Goal: Use online tool/utility: Utilize a website feature to perform a specific function

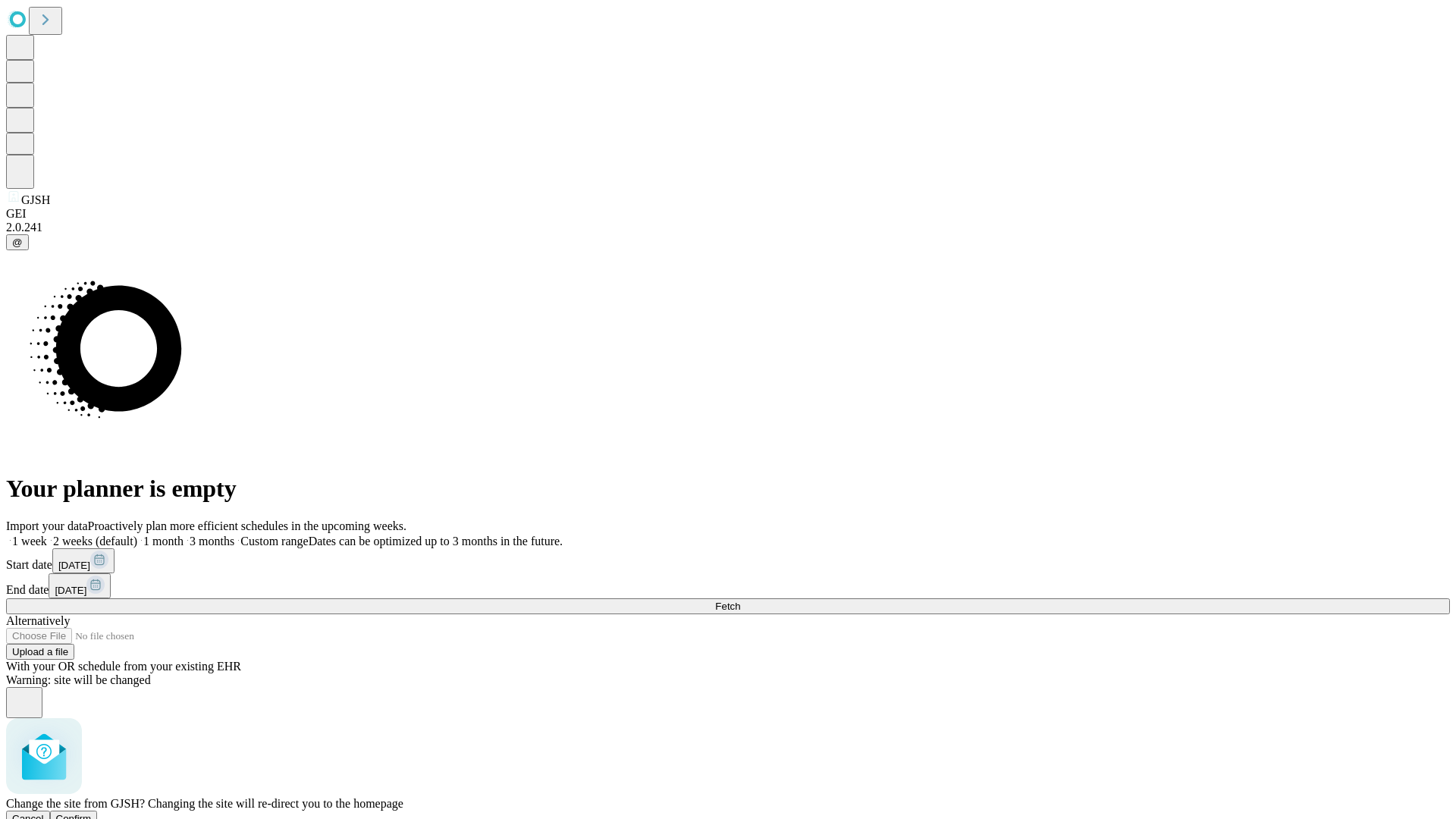
click at [92, 813] on span "Confirm" at bounding box center [74, 818] width 35 height 11
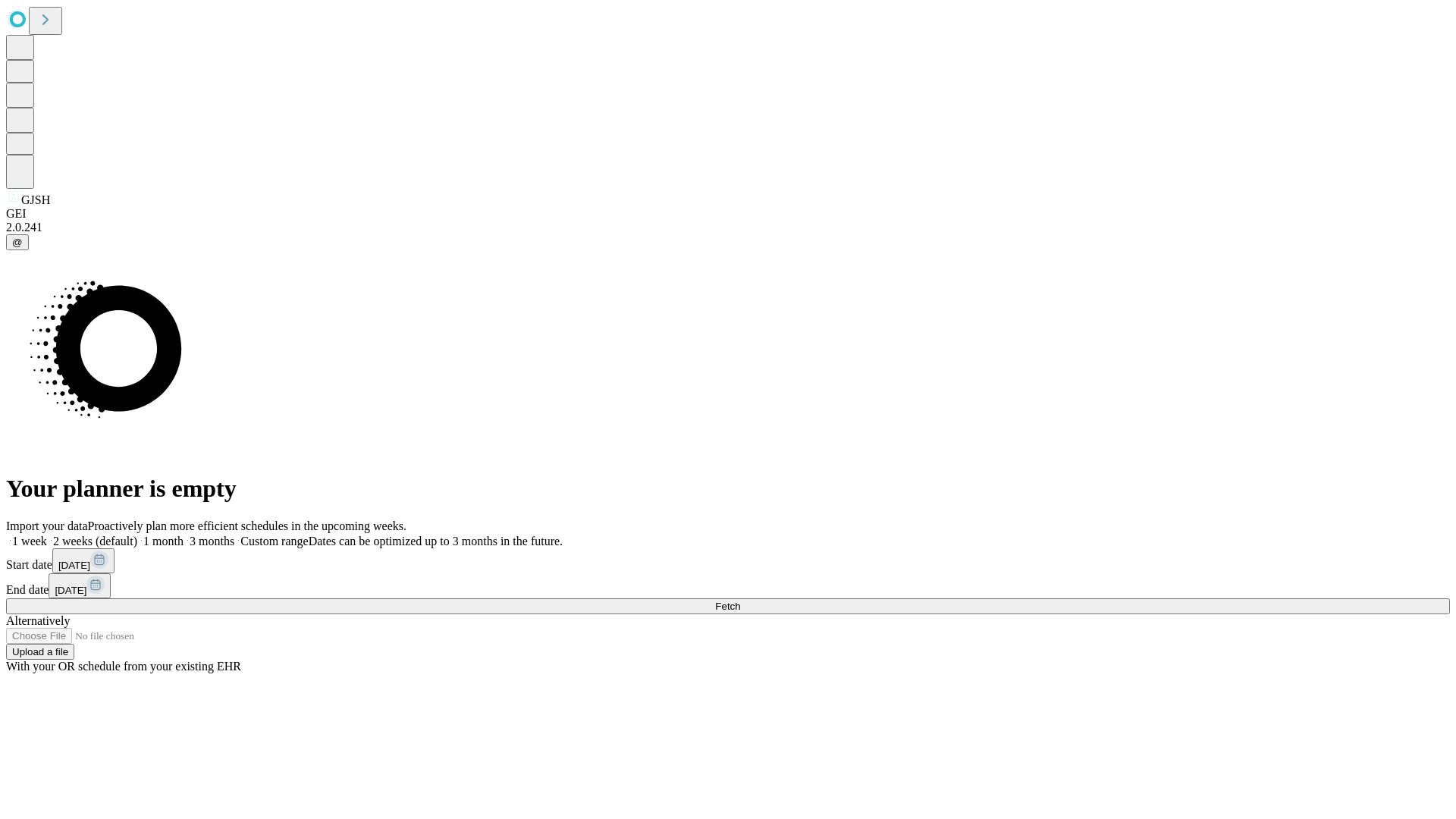
click at [138, 535] on label "2 weeks (default)" at bounding box center [92, 541] width 90 height 13
click at [740, 601] on span "Fetch" at bounding box center [727, 606] width 25 height 11
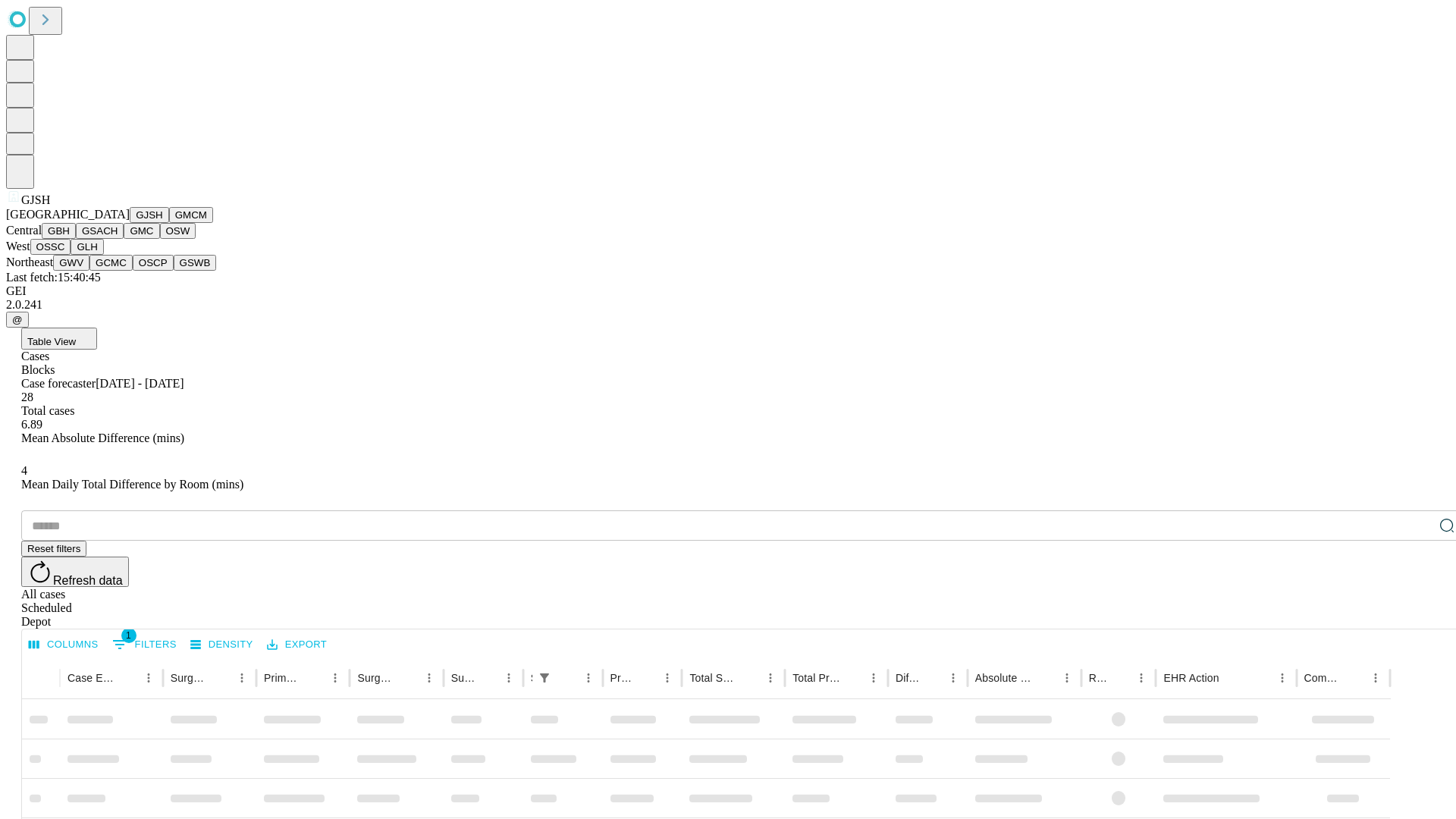
click at [169, 223] on button "GMCM" at bounding box center [191, 215] width 44 height 16
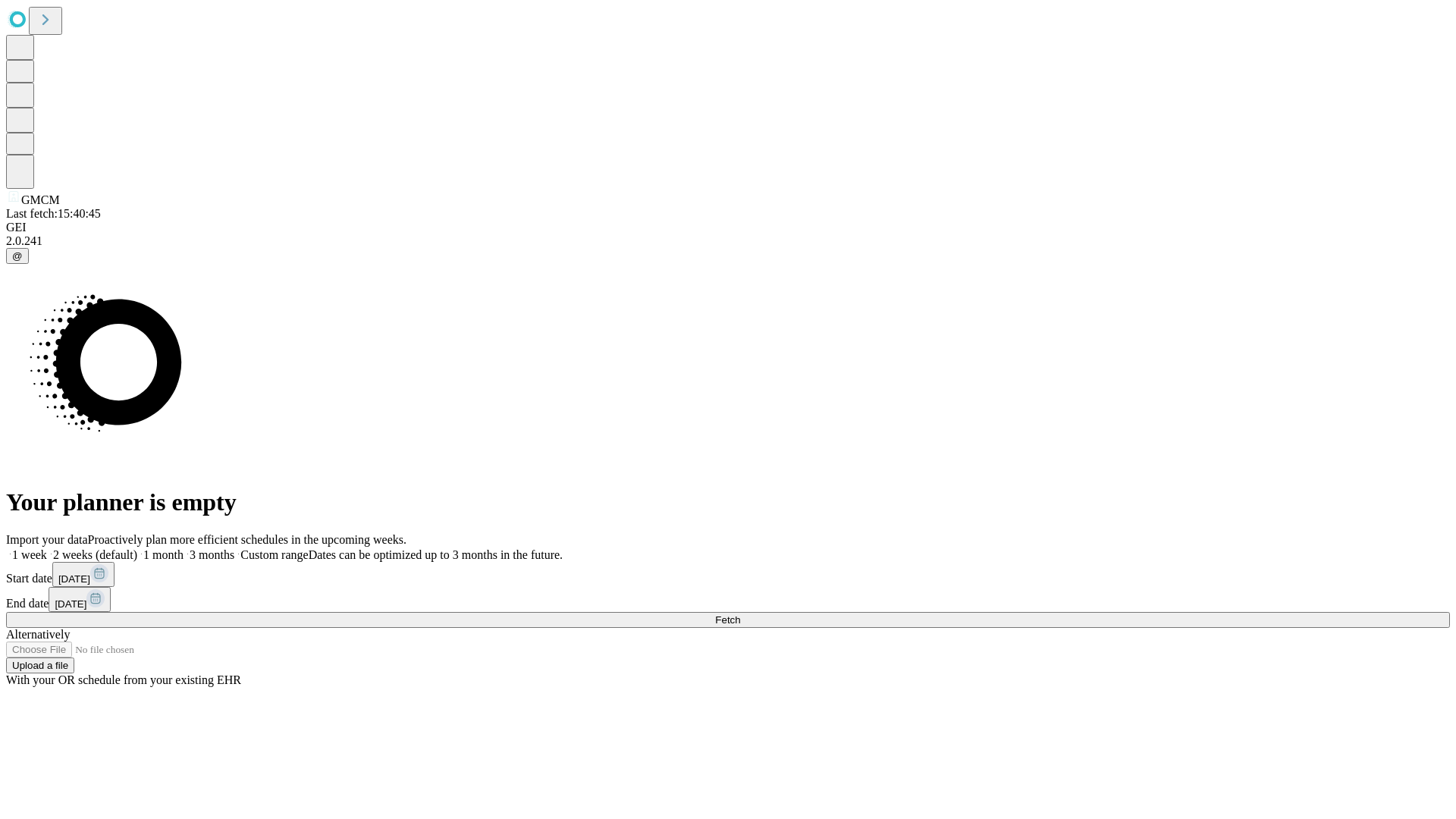
click at [138, 548] on label "2 weeks (default)" at bounding box center [92, 554] width 90 height 13
click at [740, 614] on span "Fetch" at bounding box center [727, 620] width 25 height 11
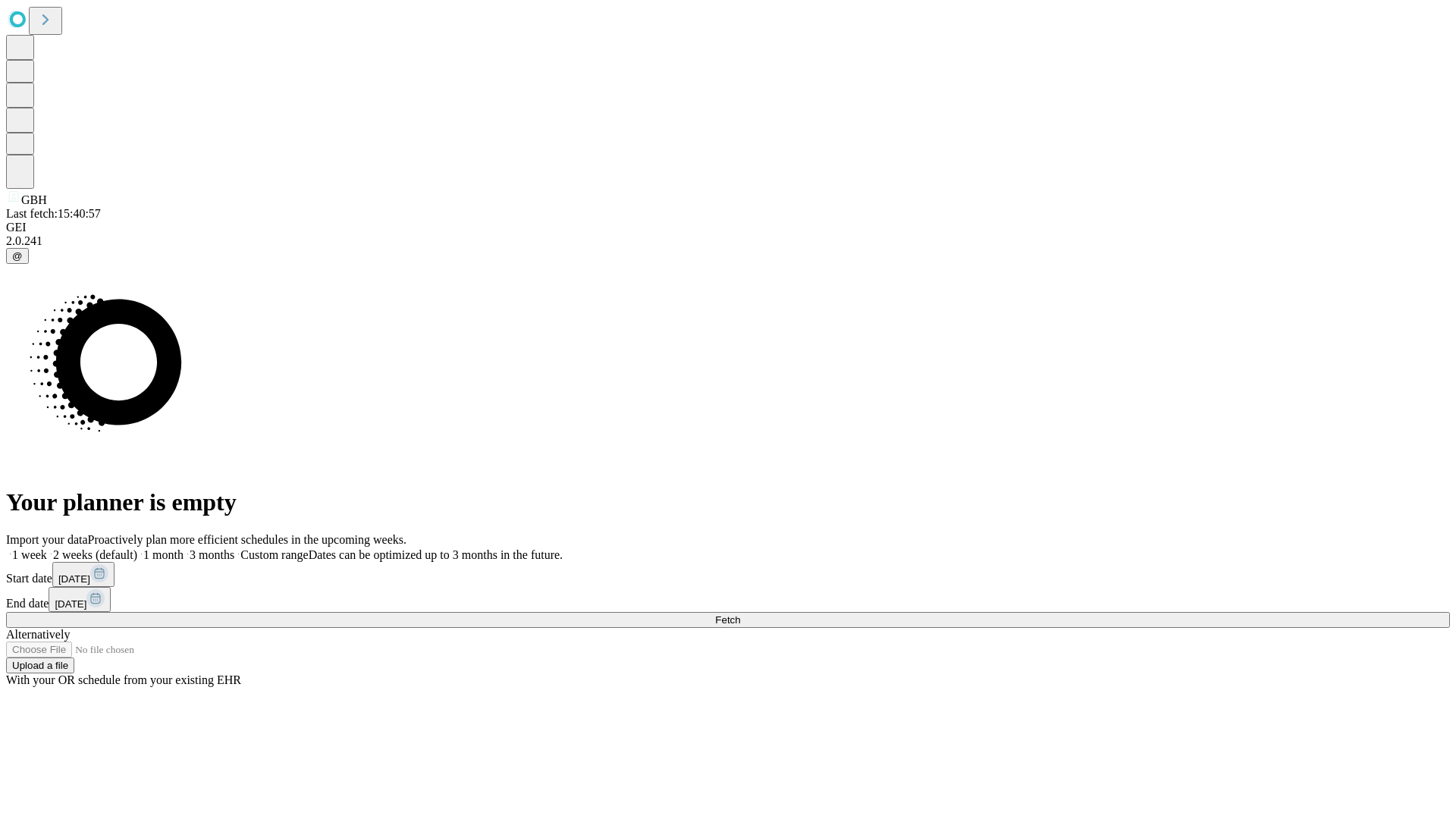
click at [138, 548] on label "2 weeks (default)" at bounding box center [92, 554] width 90 height 13
click at [740, 614] on span "Fetch" at bounding box center [727, 620] width 25 height 11
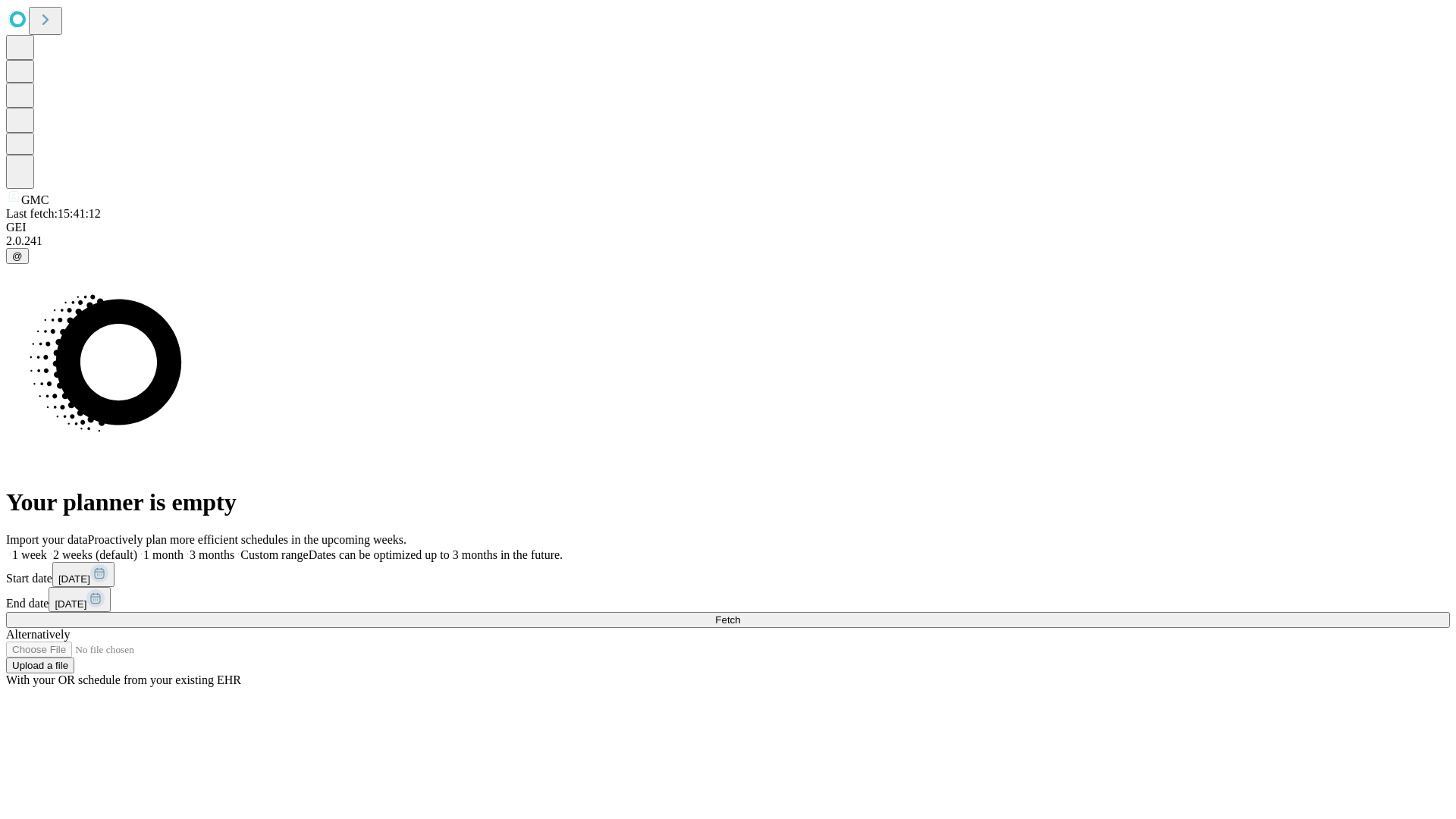
click at [138, 548] on label "2 weeks (default)" at bounding box center [92, 554] width 90 height 13
click at [740, 614] on span "Fetch" at bounding box center [727, 620] width 25 height 11
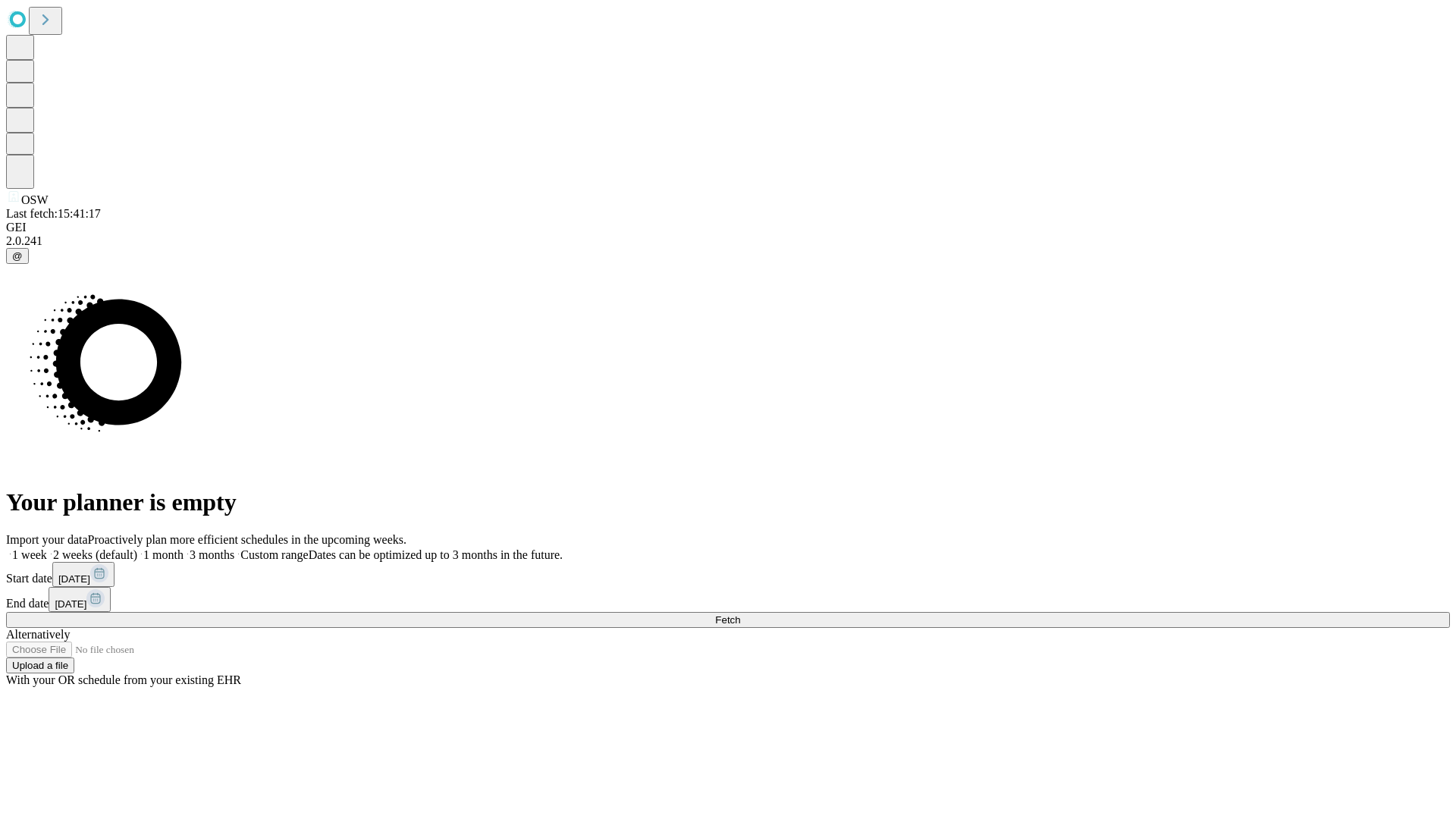
click at [138, 548] on label "2 weeks (default)" at bounding box center [92, 554] width 90 height 13
click at [740, 614] on span "Fetch" at bounding box center [727, 620] width 25 height 11
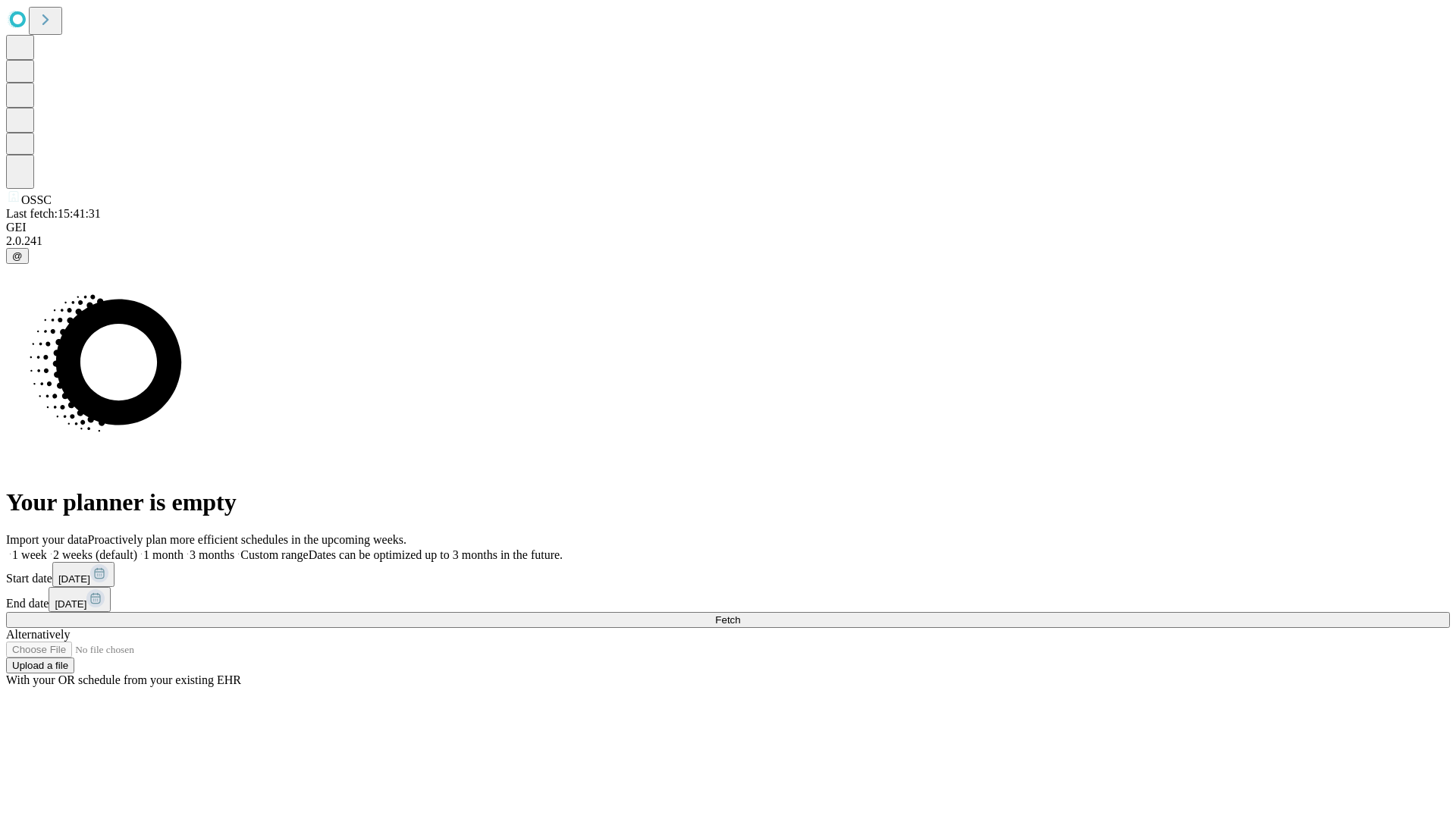
click at [138, 548] on label "2 weeks (default)" at bounding box center [92, 554] width 90 height 13
click at [740, 614] on span "Fetch" at bounding box center [727, 620] width 25 height 11
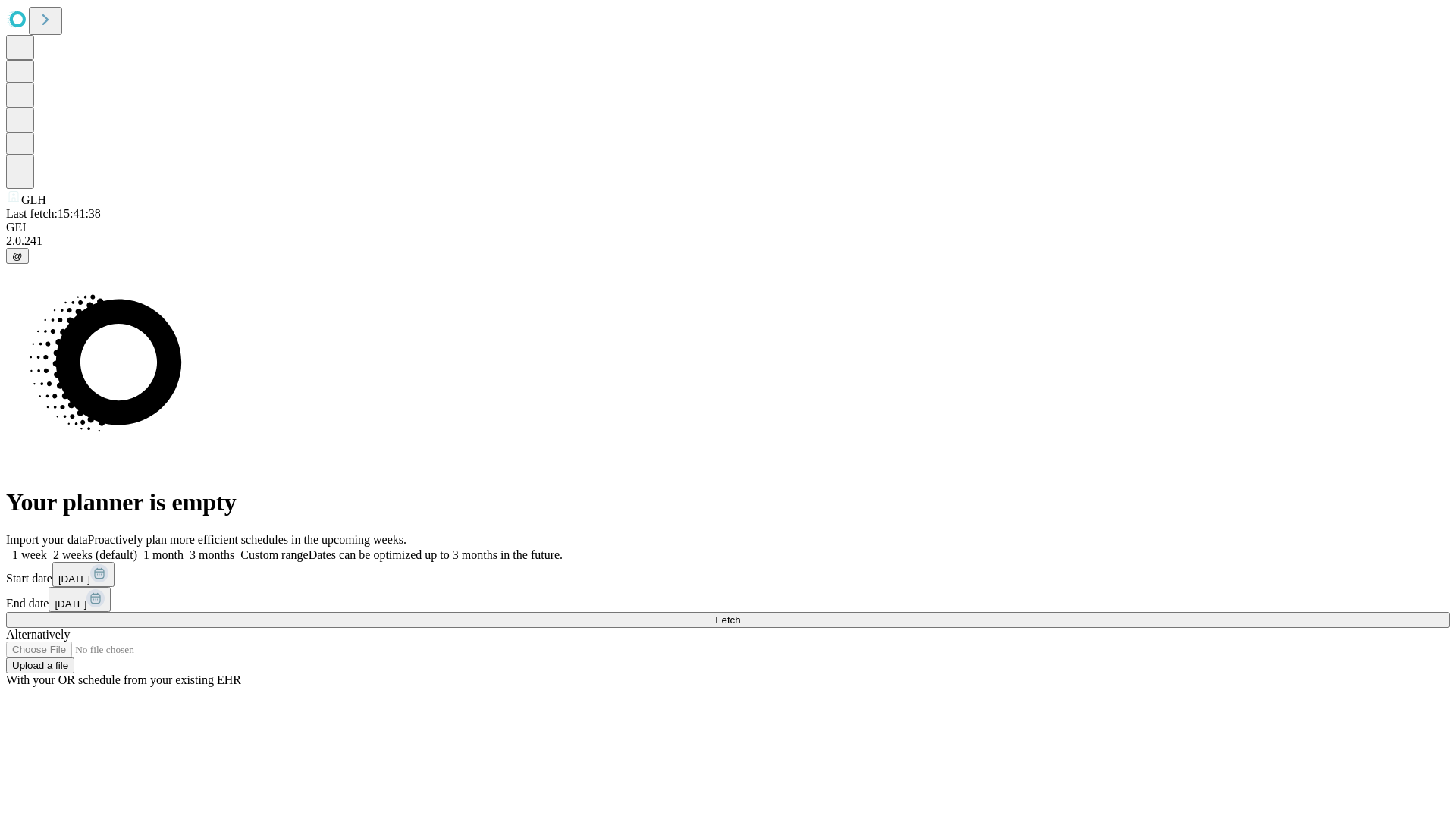
click at [138, 548] on label "2 weeks (default)" at bounding box center [92, 554] width 90 height 13
click at [740, 614] on span "Fetch" at bounding box center [727, 620] width 25 height 11
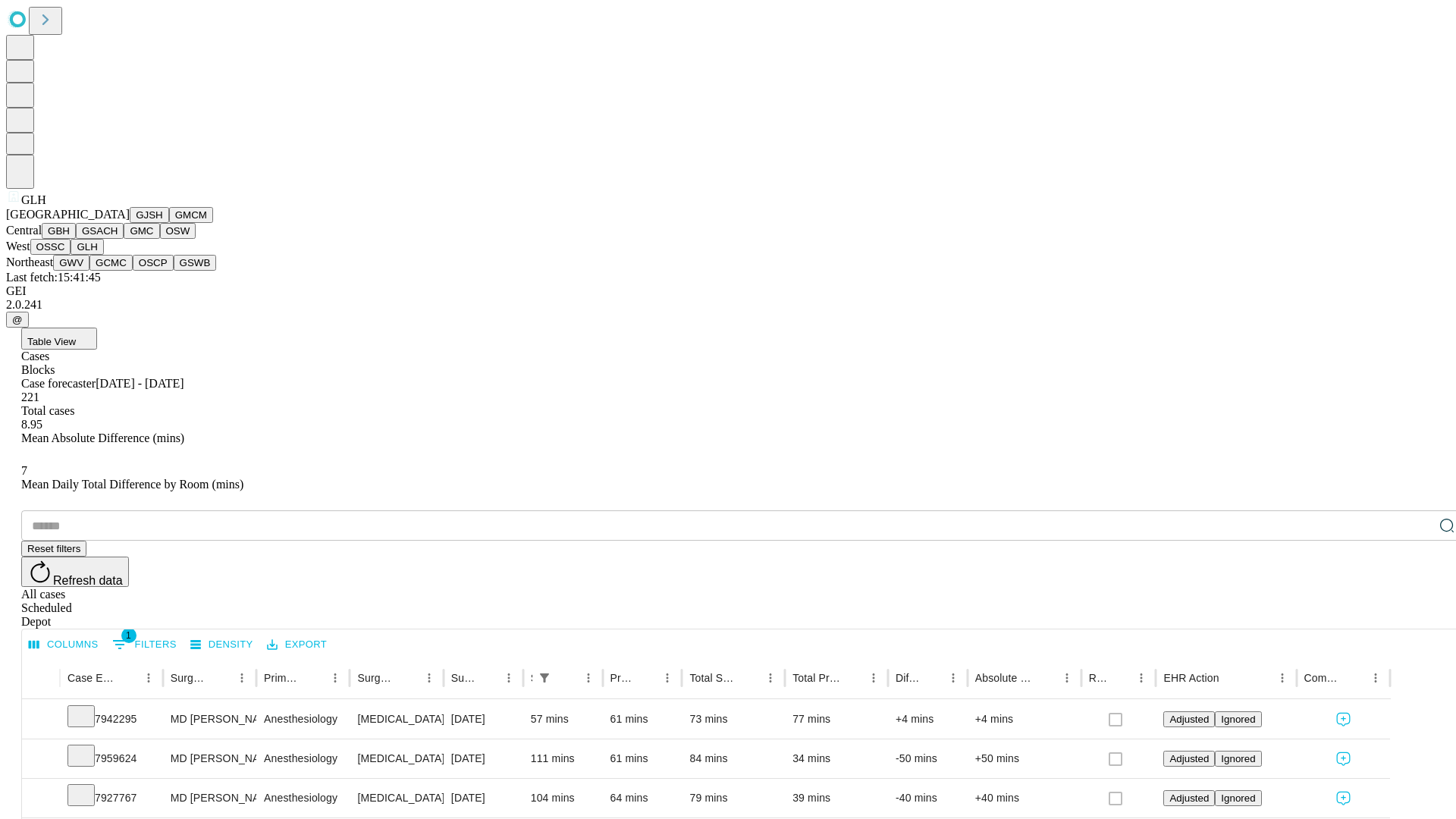
click at [89, 271] on button "GWV" at bounding box center [71, 263] width 36 height 16
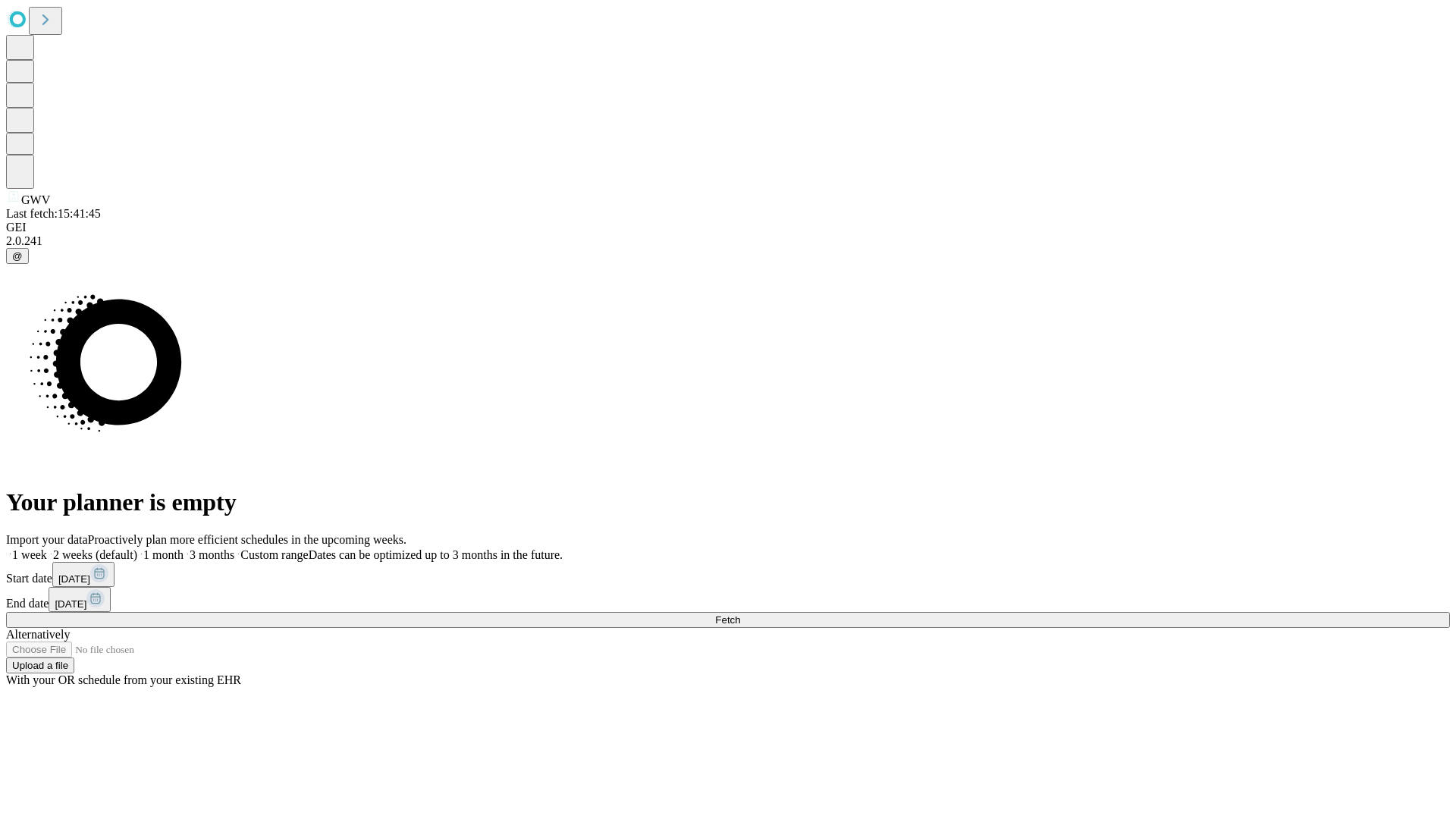
click at [138, 548] on label "2 weeks (default)" at bounding box center [92, 554] width 90 height 13
click at [740, 614] on span "Fetch" at bounding box center [727, 620] width 25 height 11
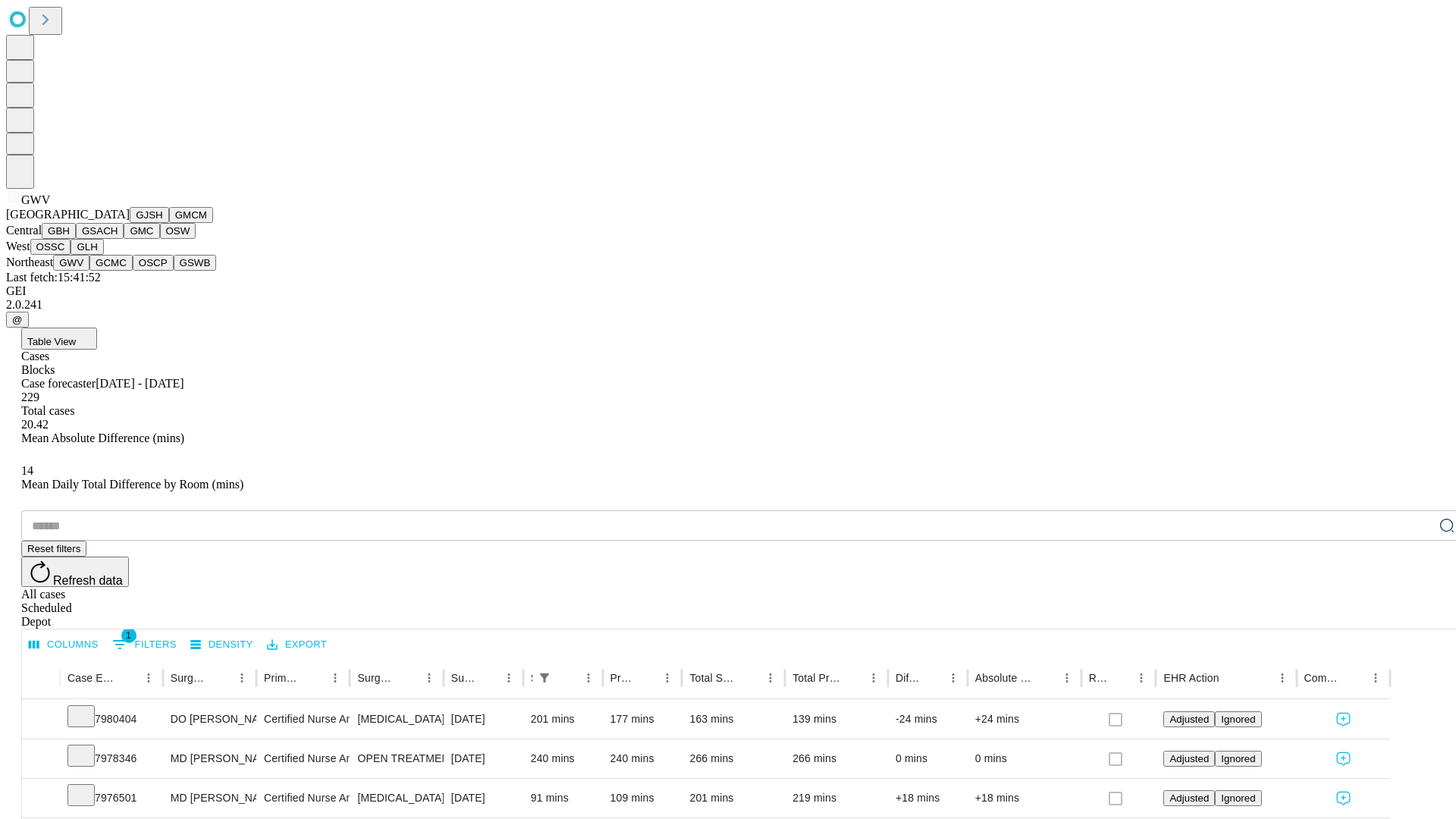
click at [117, 271] on button "GCMC" at bounding box center [110, 263] width 43 height 16
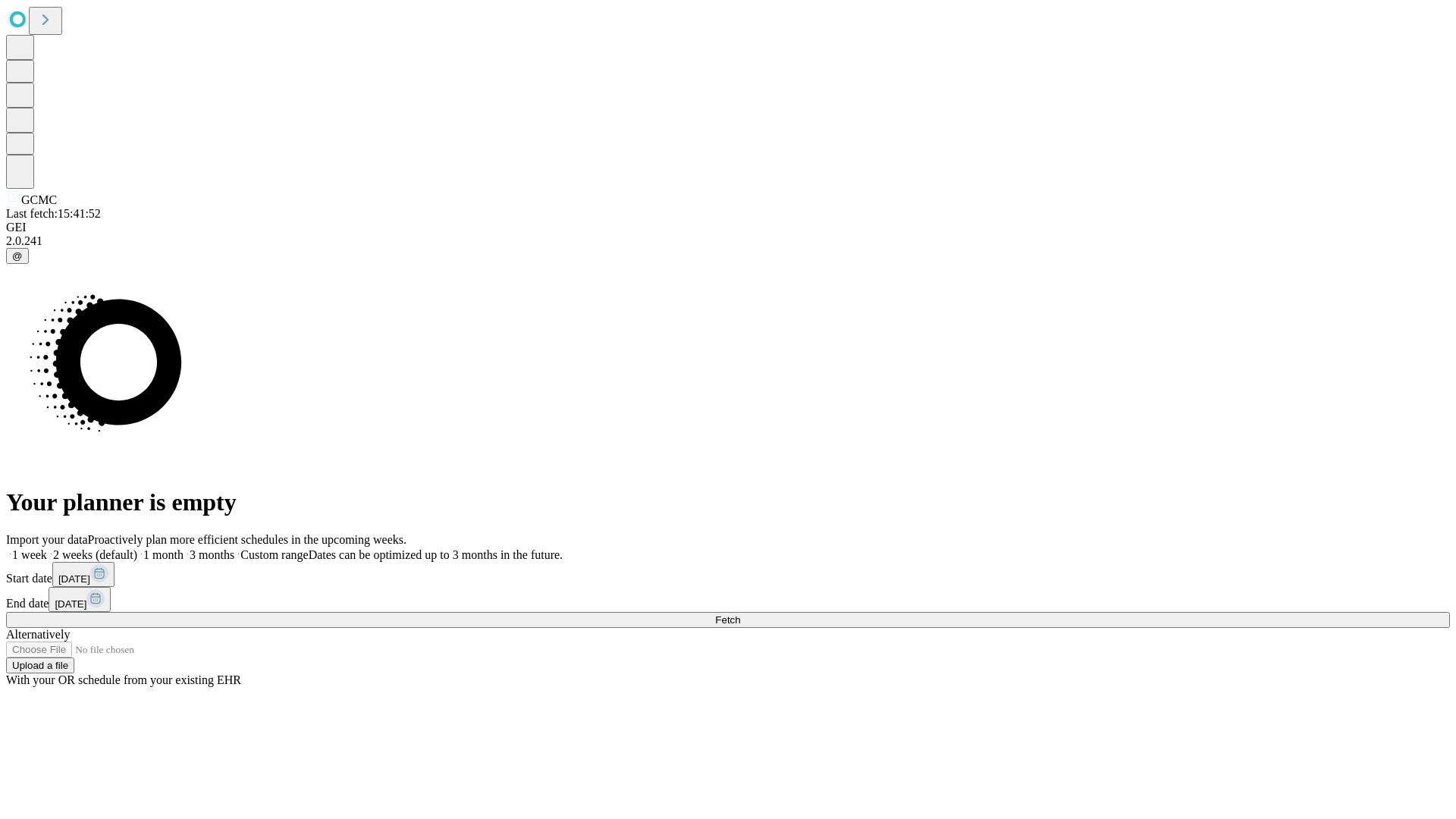
click at [138, 548] on label "2 weeks (default)" at bounding box center [92, 554] width 90 height 13
click at [740, 614] on span "Fetch" at bounding box center [727, 620] width 25 height 11
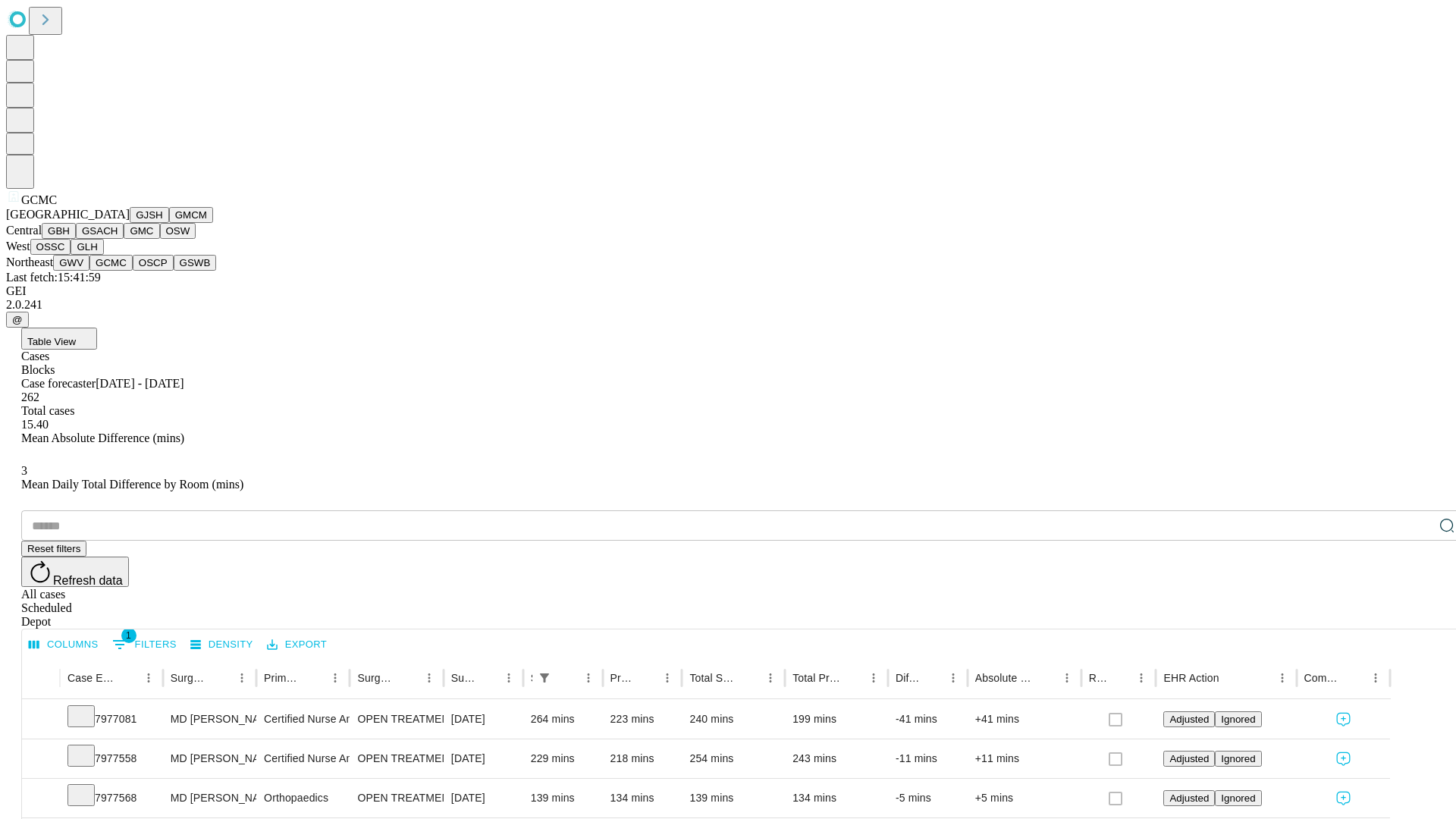
click at [132, 271] on button "OSCP" at bounding box center [153, 263] width 41 height 16
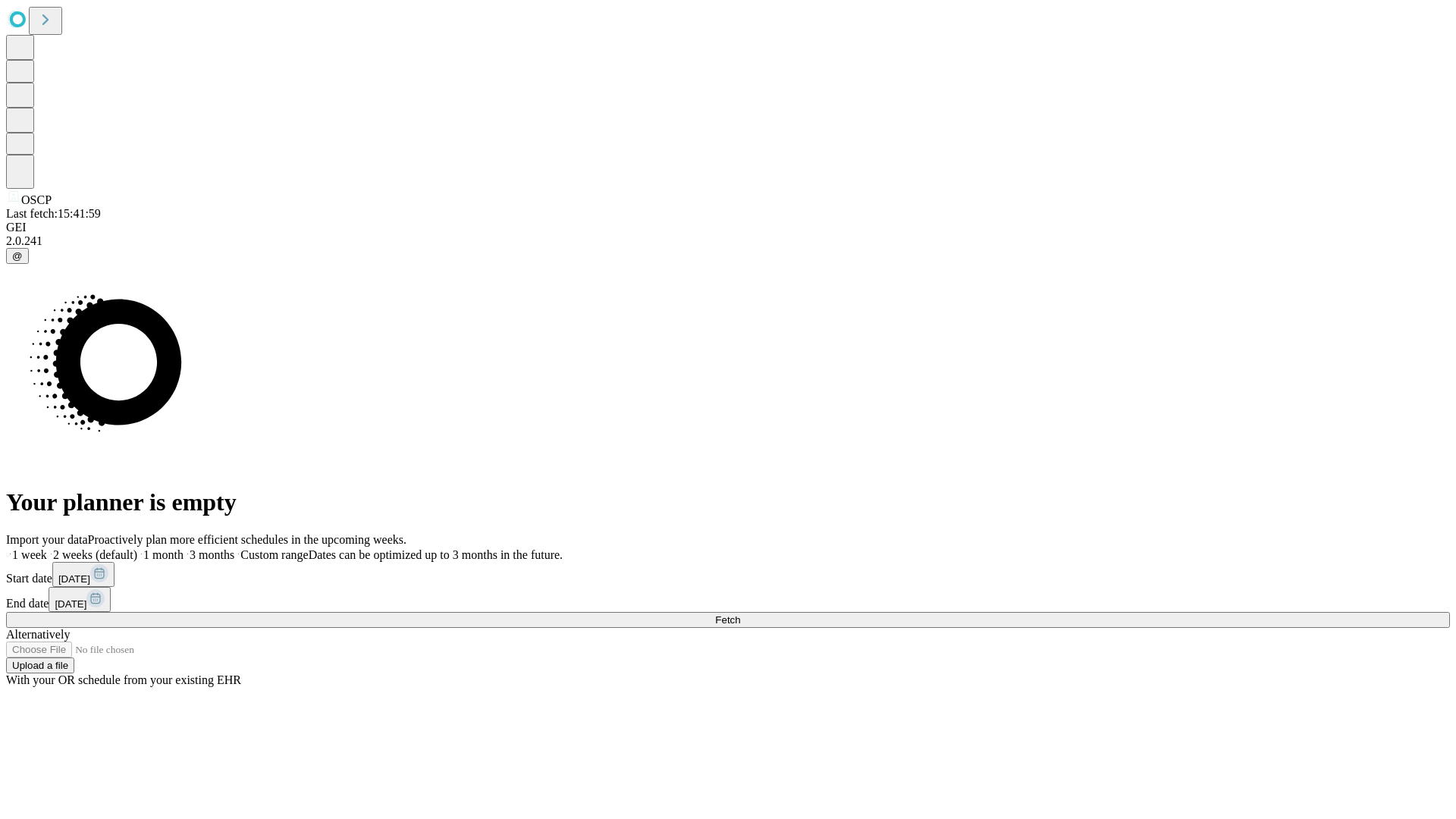
click at [138, 548] on label "2 weeks (default)" at bounding box center [92, 554] width 90 height 13
click at [740, 614] on span "Fetch" at bounding box center [727, 620] width 25 height 11
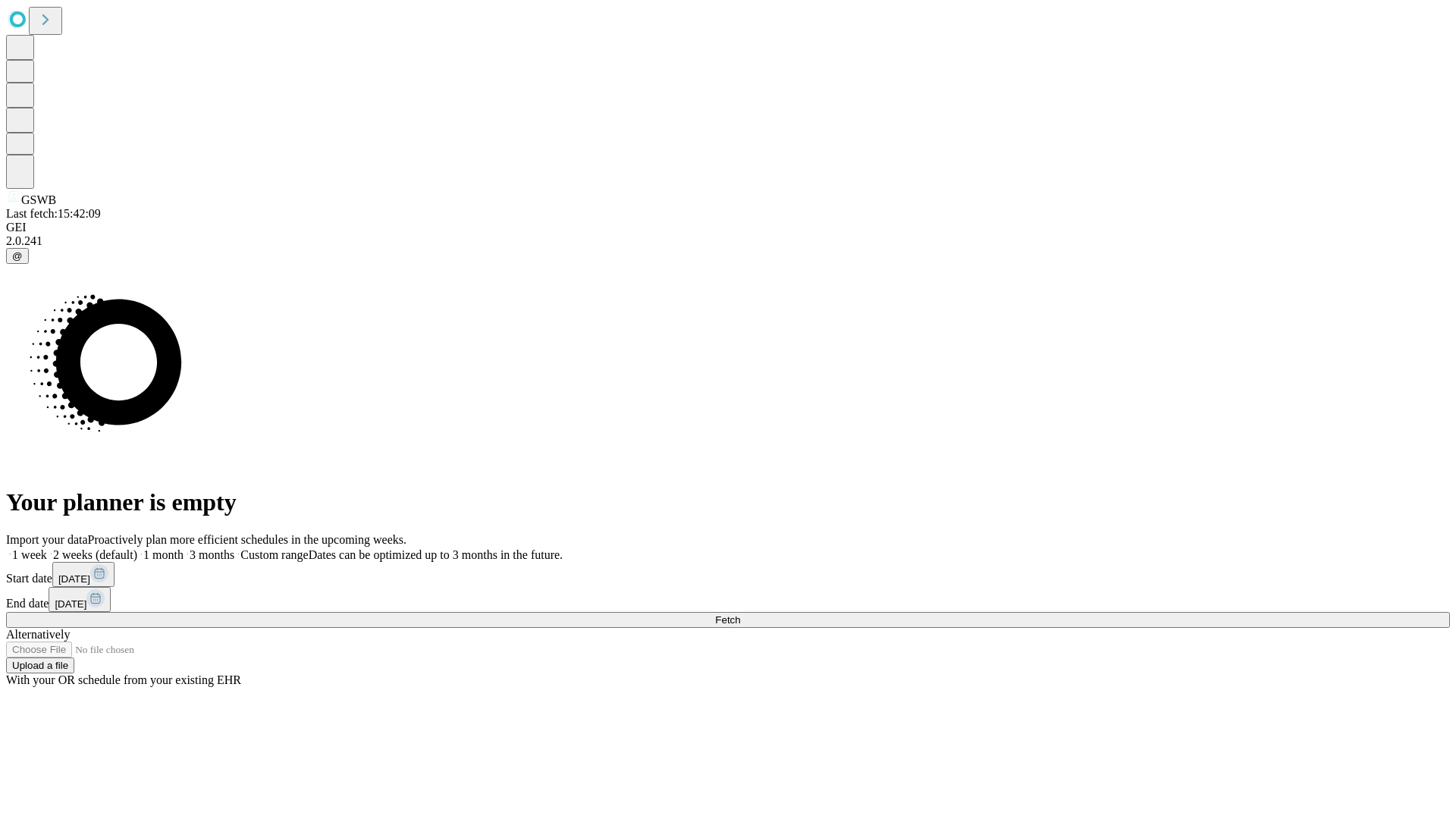
click at [740, 614] on span "Fetch" at bounding box center [727, 620] width 25 height 11
